Goal: Task Accomplishment & Management: Manage account settings

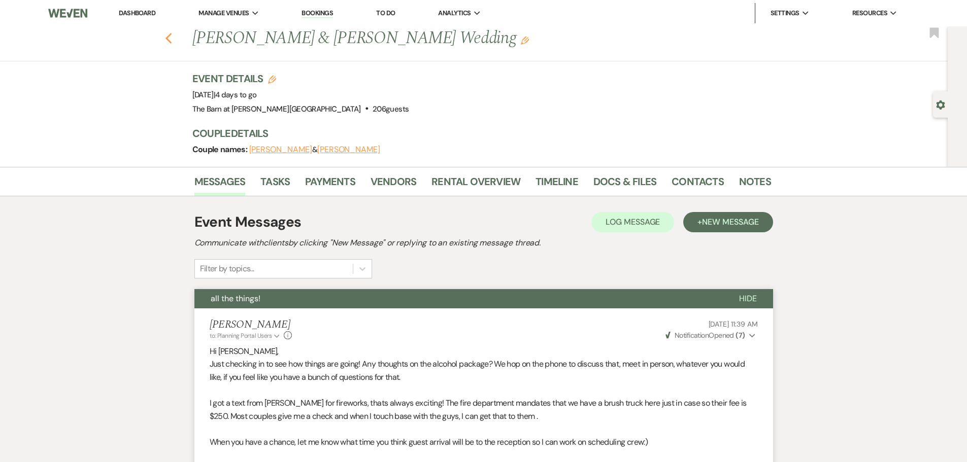
click at [172, 43] on icon "Previous" at bounding box center [169, 38] width 8 height 12
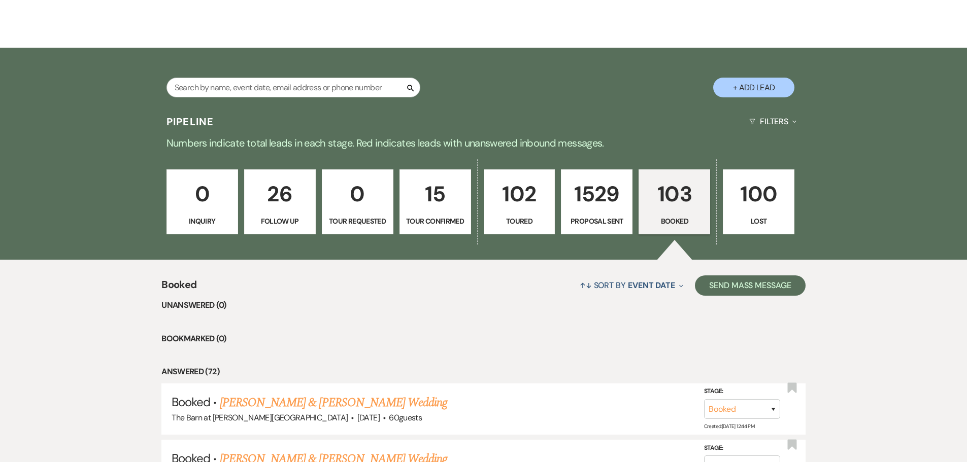
scroll to position [153, 0]
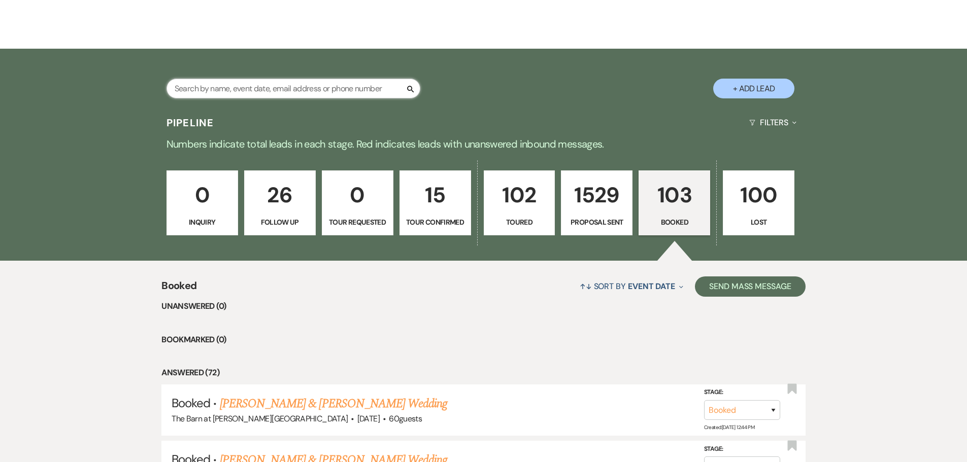
click at [223, 87] on input "text" at bounding box center [293, 89] width 254 height 20
type input "[PERSON_NAME]"
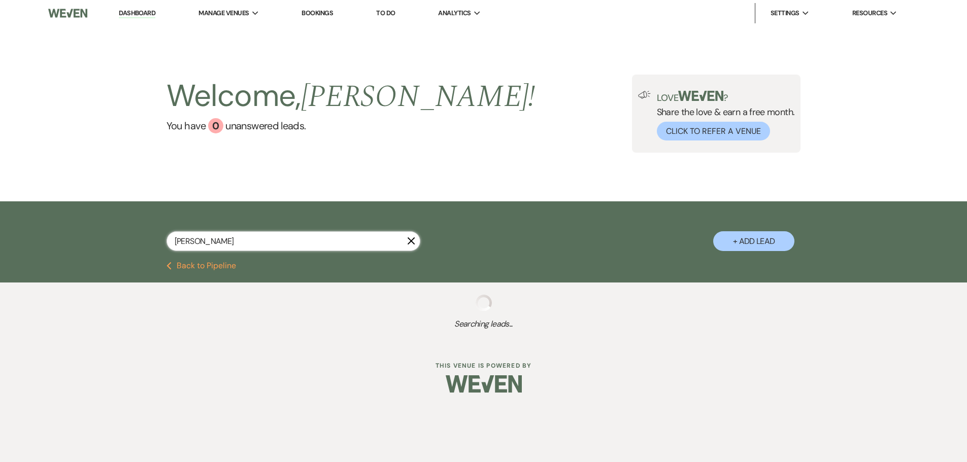
select select "4"
select select "6"
select select "4"
select select "6"
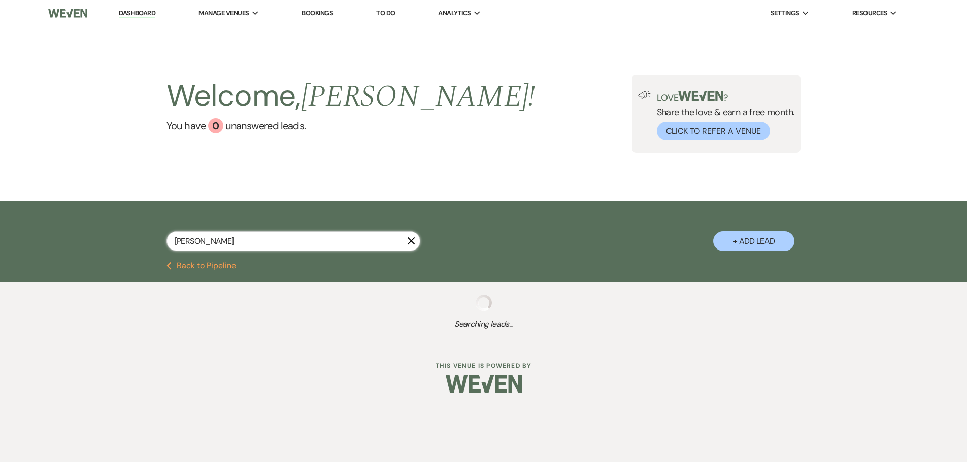
select select "6"
select select "8"
select select "5"
select select "6"
select select "5"
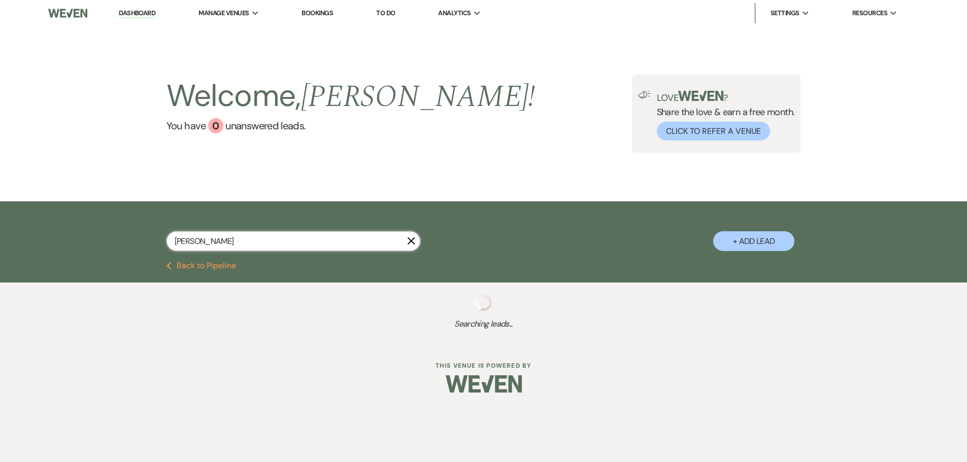
select select "6"
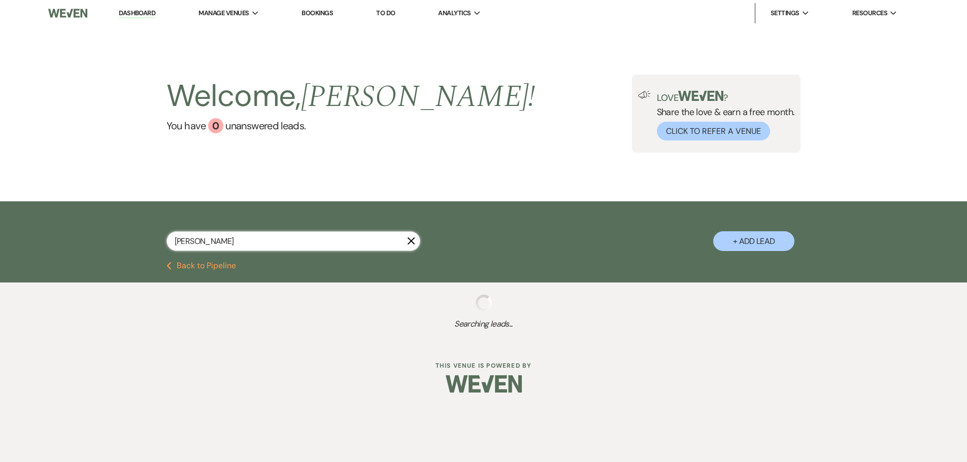
select select "6"
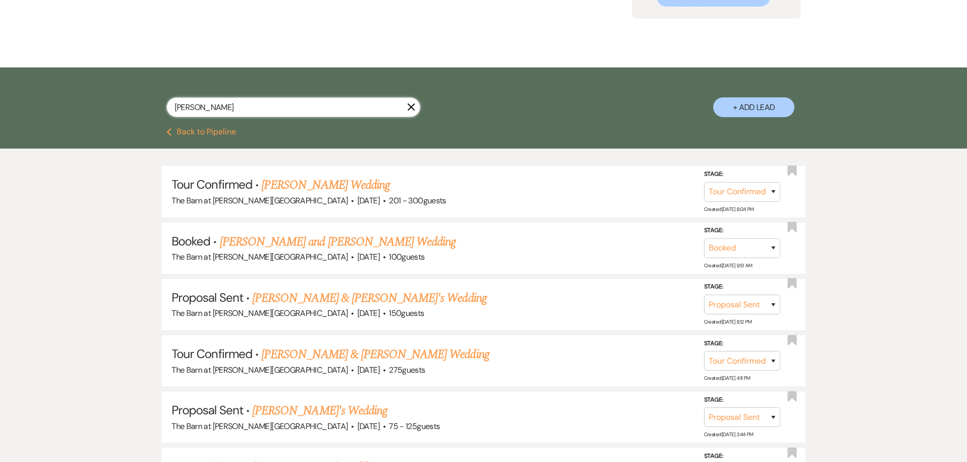
scroll to position [152, 0]
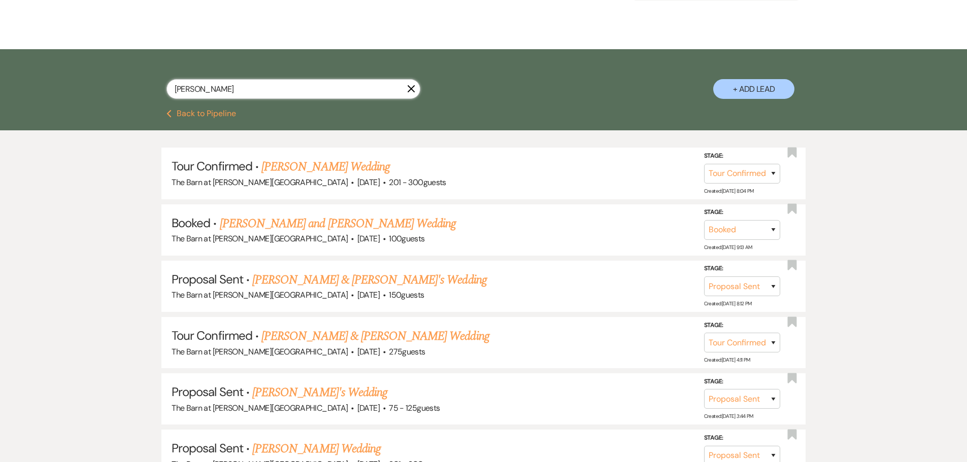
type input "[PERSON_NAME]"
